Goal: Task Accomplishment & Management: Manage account settings

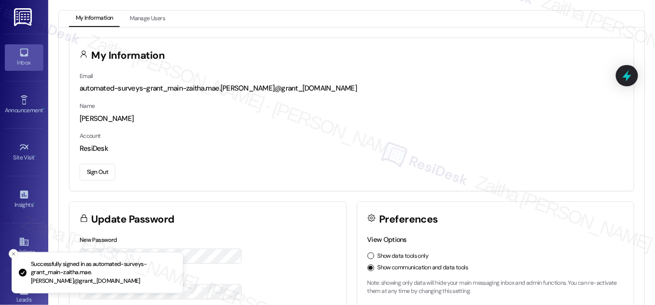
click at [11, 48] on link "Inbox" at bounding box center [24, 57] width 39 height 26
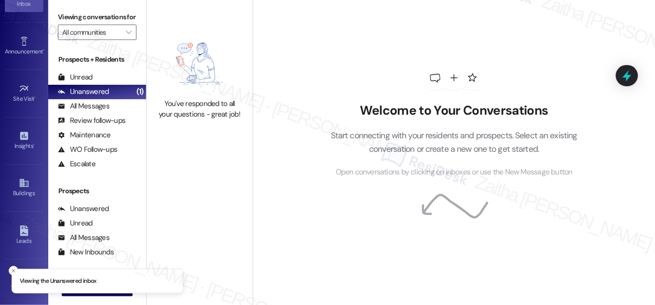
scroll to position [151, 0]
click at [14, 239] on div "Account" at bounding box center [24, 243] width 48 height 10
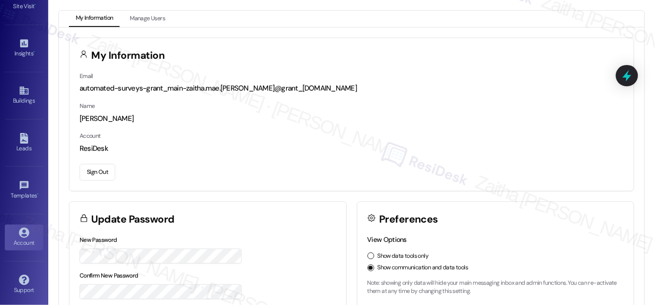
click at [101, 175] on button "Sign Out" at bounding box center [98, 172] width 36 height 17
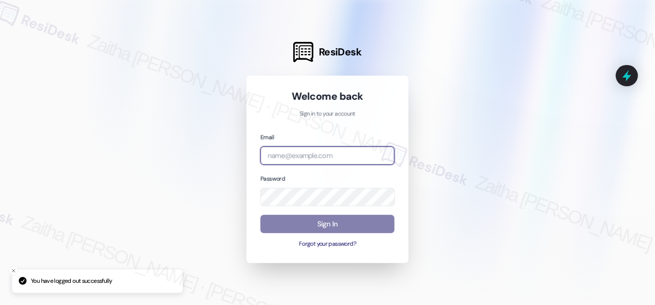
click at [312, 160] on input "email" at bounding box center [327, 156] width 134 height 19
type input "automated-surveys-rj_group-zaitha.mae.[PERSON_NAME]@rj_[DOMAIN_NAME]"
